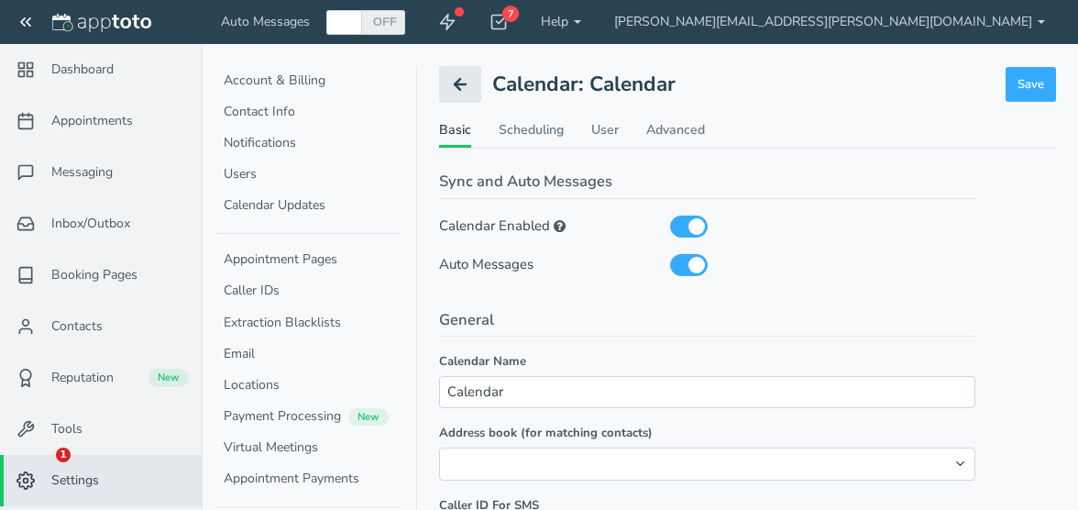
select select "string:America/New_York"
click at [107, 217] on span "Inbox/Outbox" at bounding box center [90, 224] width 79 height 18
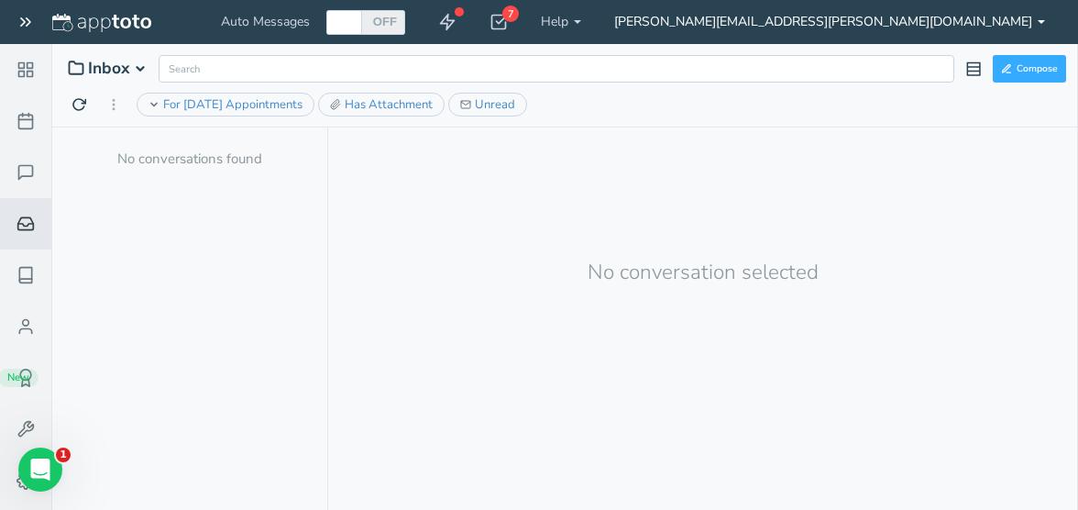
click at [1037, 21] on link "[PERSON_NAME][EMAIL_ADDRESS][PERSON_NAME][DOMAIN_NAME]" at bounding box center [830, 22] width 464 height 44
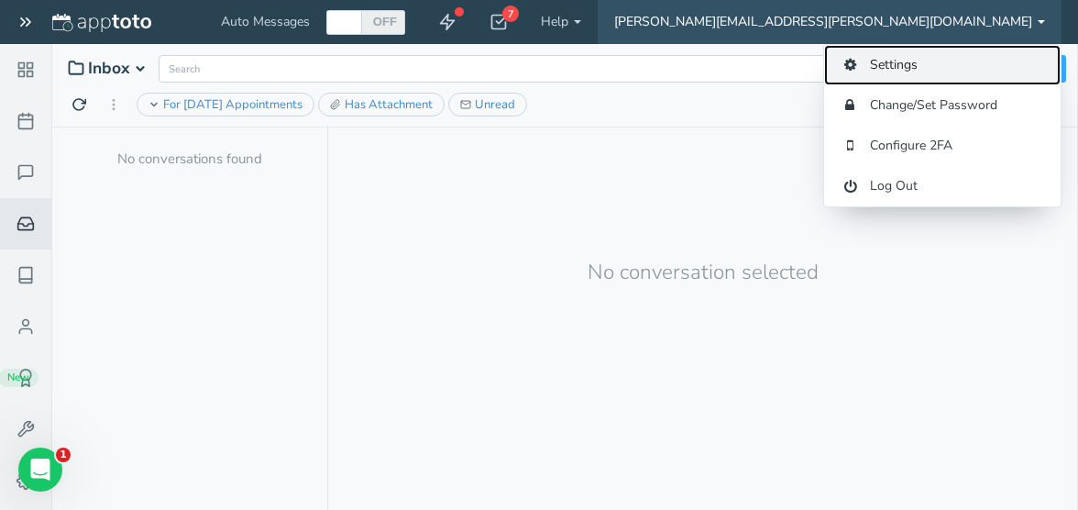
click at [906, 55] on link "Settings" at bounding box center [942, 65] width 237 height 40
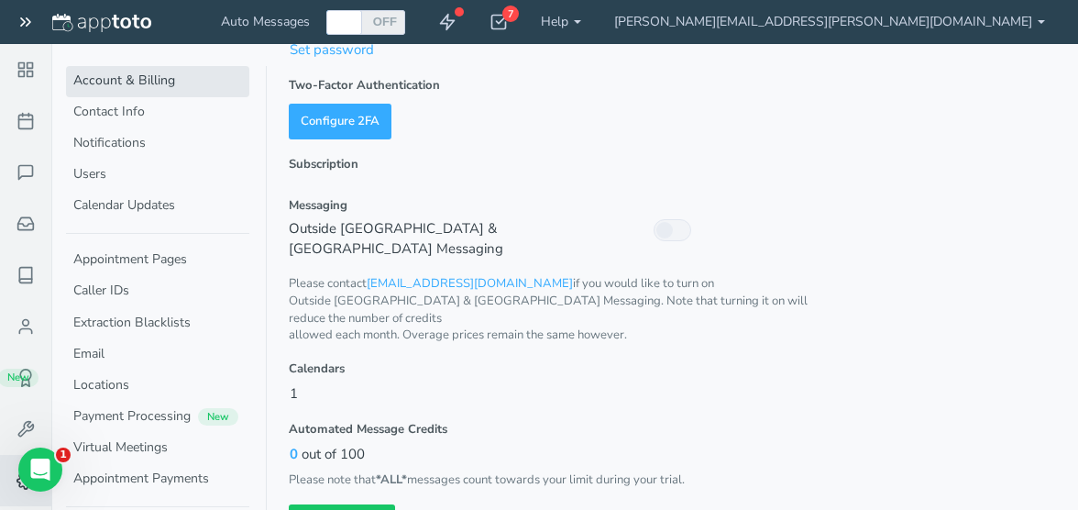
scroll to position [180, 0]
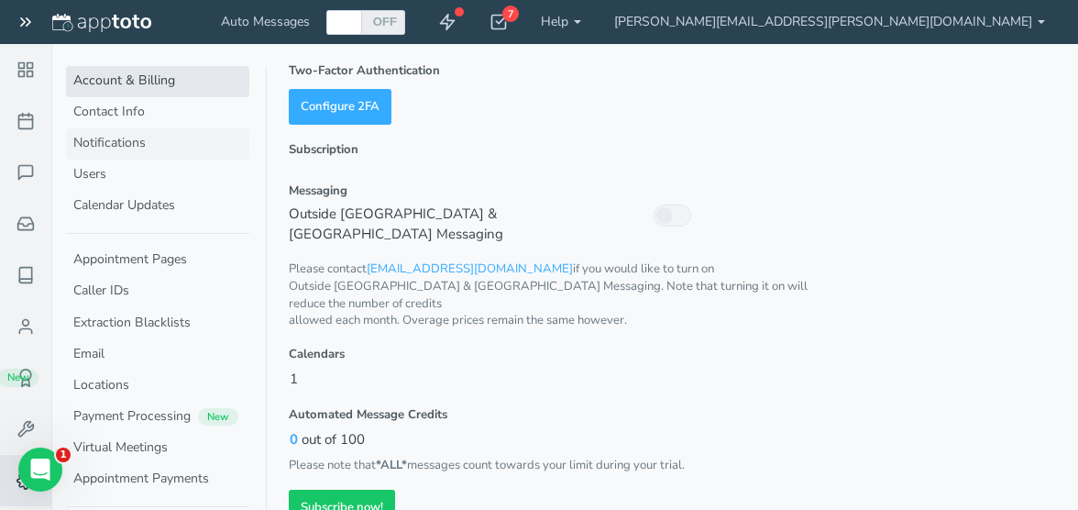
click at [139, 145] on link "Notifications" at bounding box center [157, 143] width 183 height 31
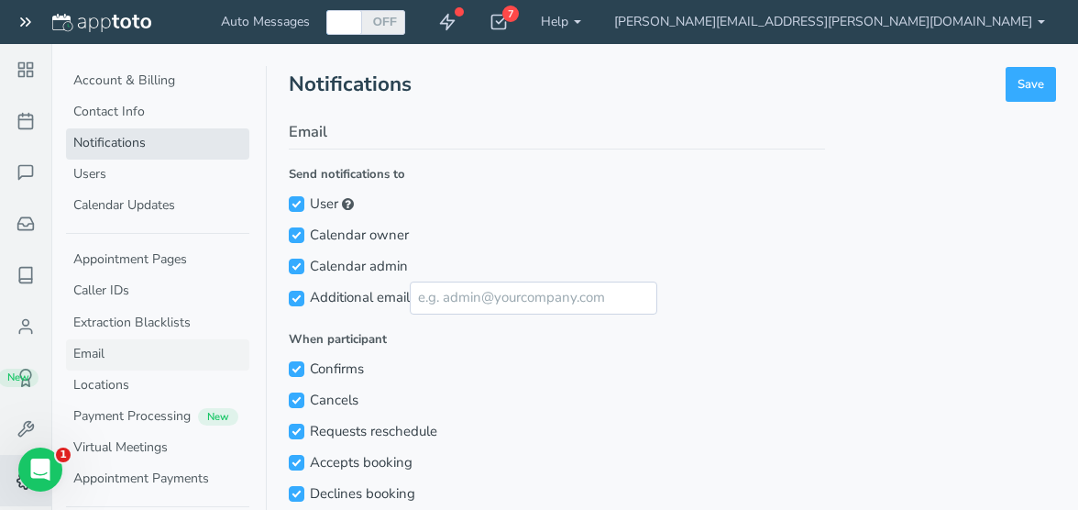
click at [100, 348] on link "Email" at bounding box center [157, 354] width 183 height 31
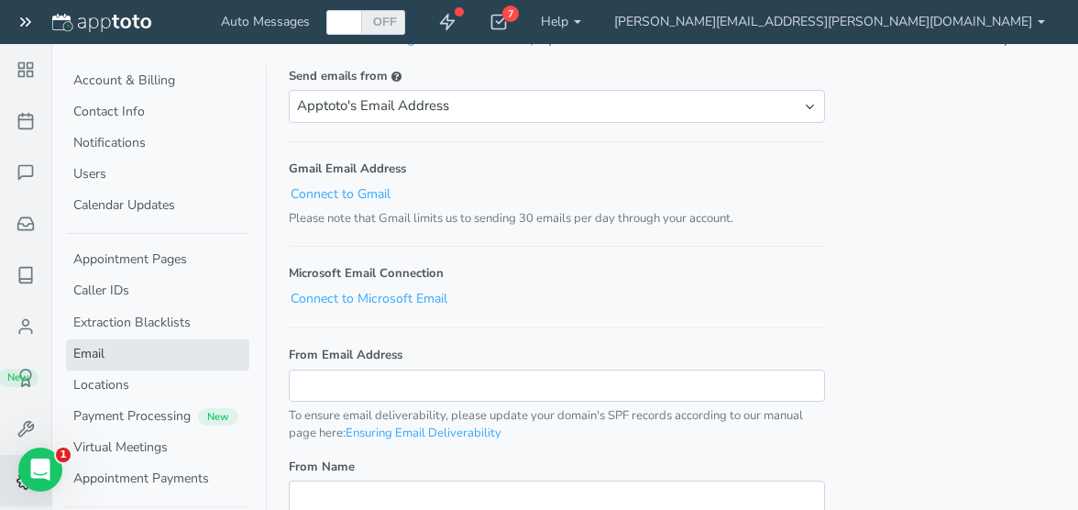
scroll to position [176, 0]
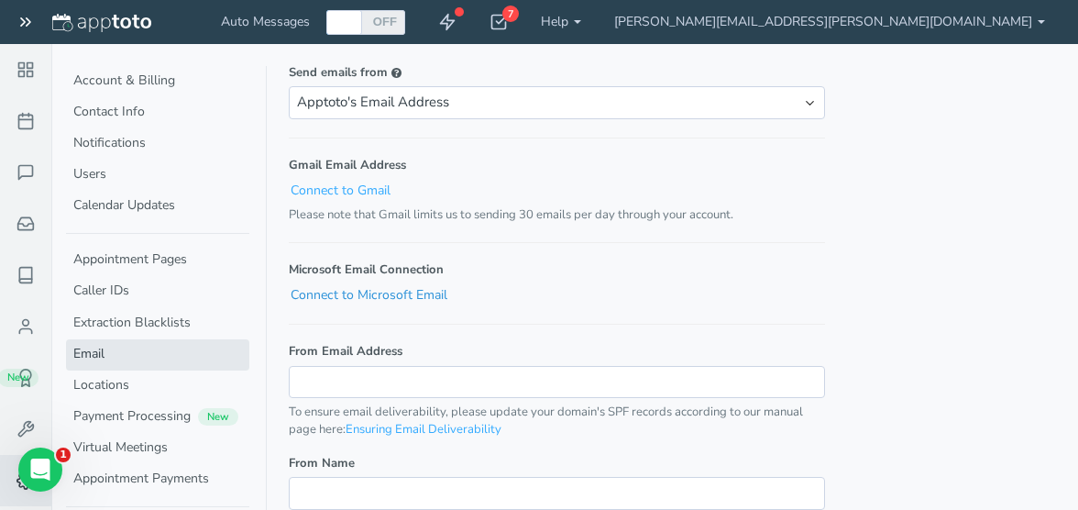
click at [411, 304] on link "Connect to Microsoft Email" at bounding box center [369, 294] width 159 height 19
